Goal: Check status: Check status

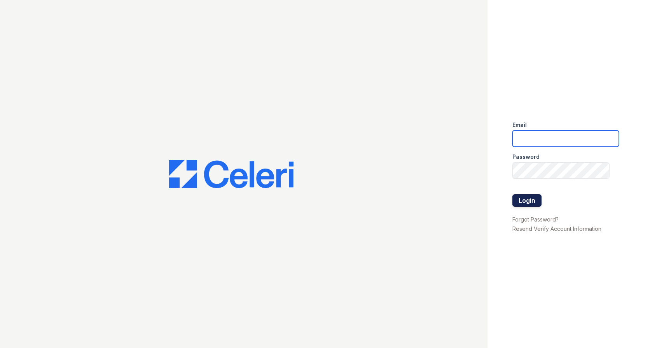
type input "Arrivesilverspring@trinity-pm.com"
click at [527, 203] on button "Login" at bounding box center [526, 200] width 29 height 12
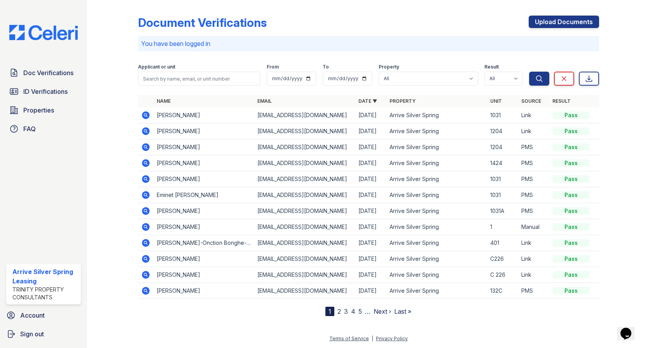
click at [147, 129] on icon at bounding box center [146, 131] width 8 height 8
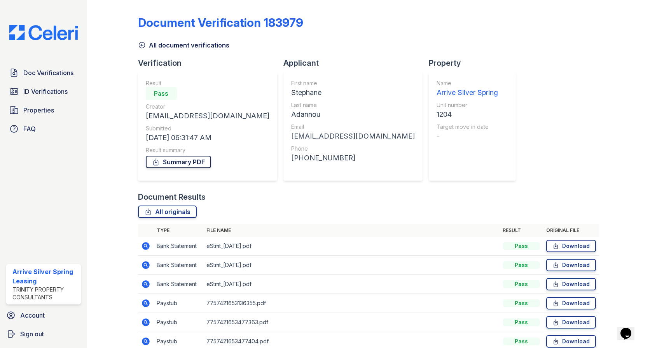
click at [170, 163] on link "Summary PDF" at bounding box center [178, 162] width 65 height 12
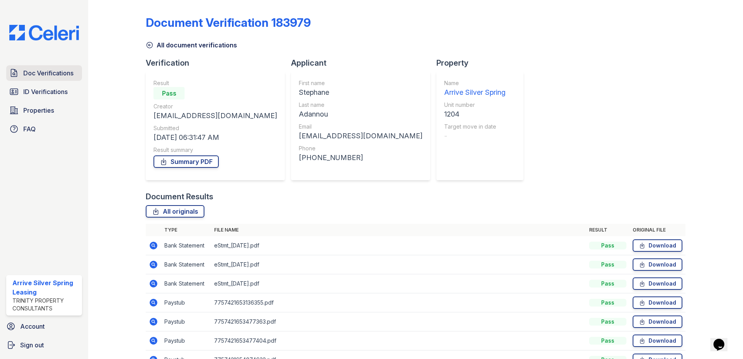
click at [54, 74] on span "Doc Verifications" at bounding box center [48, 72] width 50 height 9
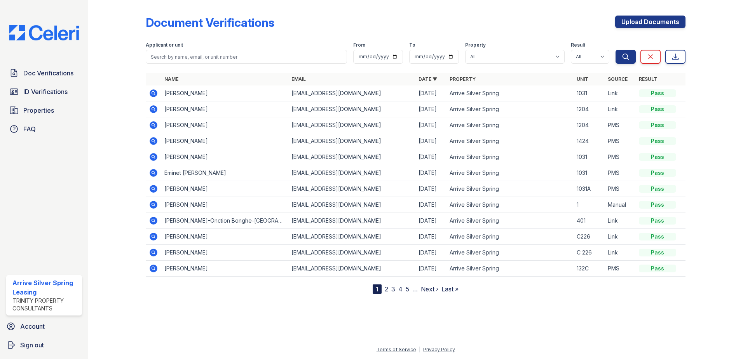
click at [155, 126] on icon at bounding box center [153, 125] width 9 height 9
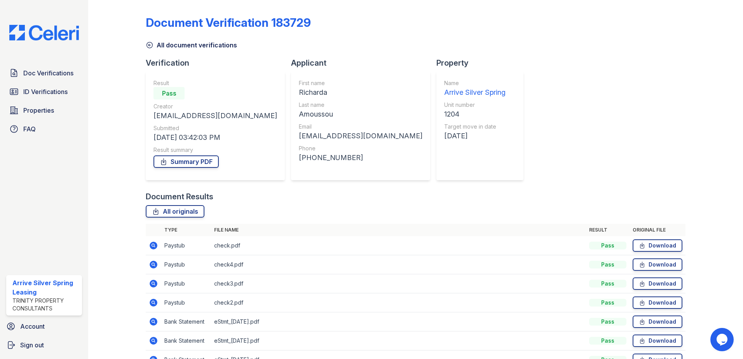
click at [196, 168] on div "Summary PDF" at bounding box center [216, 162] width 124 height 16
click at [198, 160] on link "Summary PDF" at bounding box center [186, 162] width 65 height 12
click at [58, 87] on span "ID Verifications" at bounding box center [45, 91] width 44 height 9
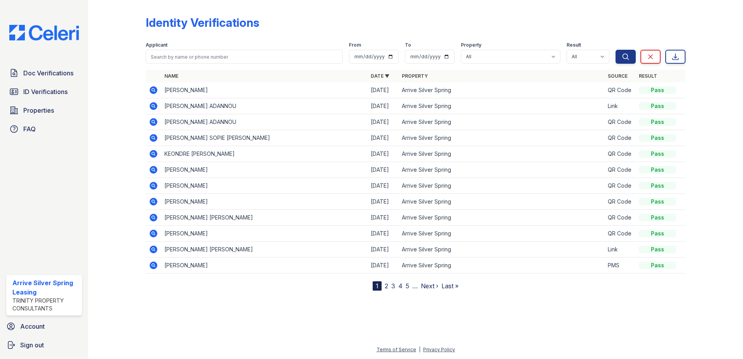
click at [152, 105] on icon at bounding box center [154, 106] width 8 height 8
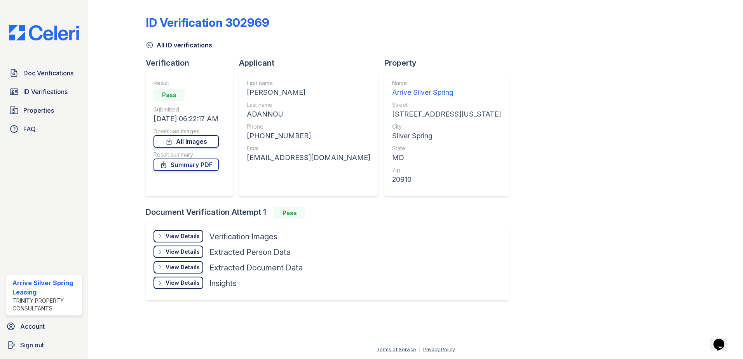
click at [195, 142] on link "All Images" at bounding box center [186, 141] width 65 height 12
click at [194, 163] on link "Summary PDF" at bounding box center [186, 165] width 65 height 12
click at [39, 92] on span "ID Verifications" at bounding box center [45, 91] width 44 height 9
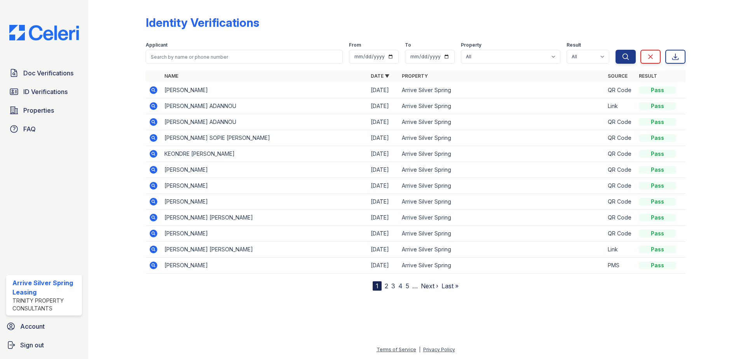
click at [152, 138] on icon at bounding box center [153, 137] width 2 height 2
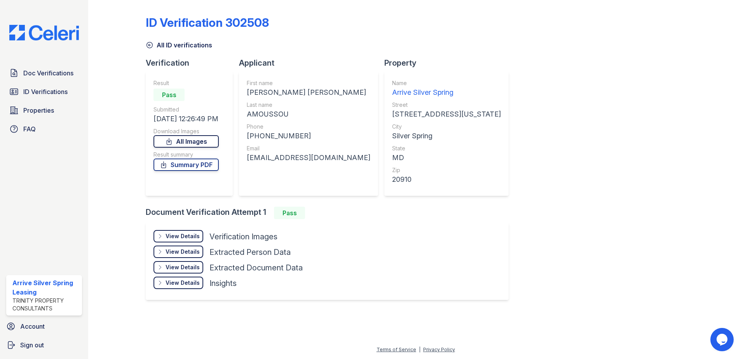
click at [188, 140] on link "All Images" at bounding box center [186, 141] width 65 height 12
drag, startPoint x: 130, startPoint y: 174, endPoint x: 168, endPoint y: 176, distance: 38.2
click at [130, 174] on div at bounding box center [123, 157] width 45 height 308
click at [194, 167] on link "Summary PDF" at bounding box center [186, 165] width 65 height 12
